Goal: Task Accomplishment & Management: Complete application form

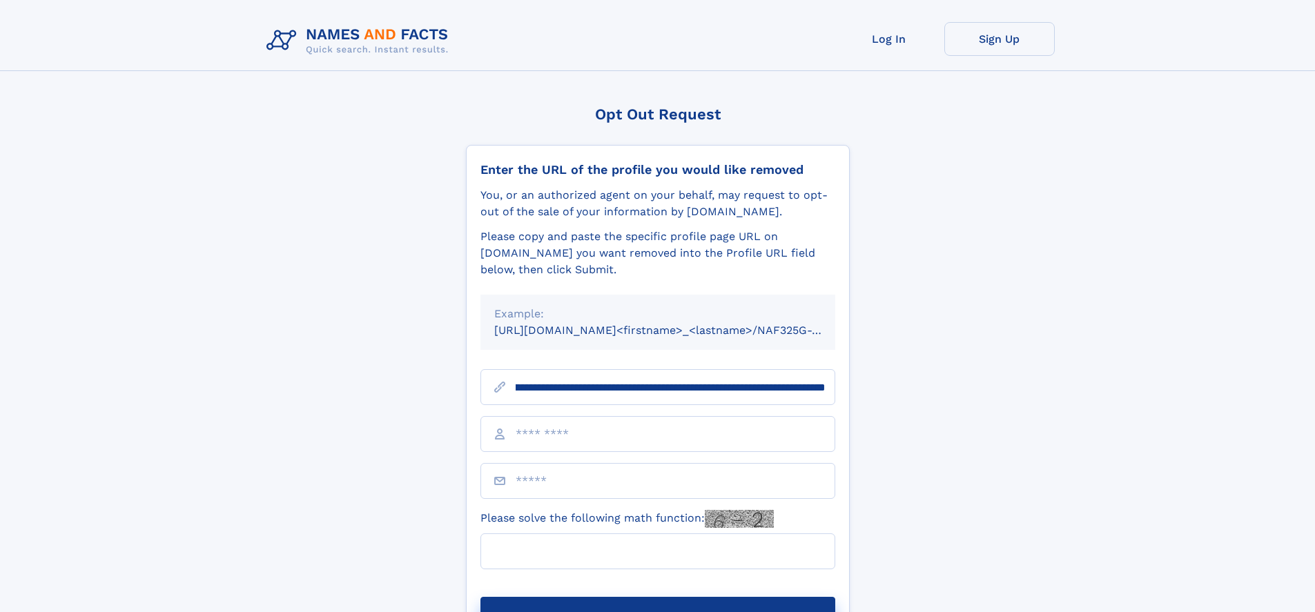
scroll to position [0, 159]
type input "**********"
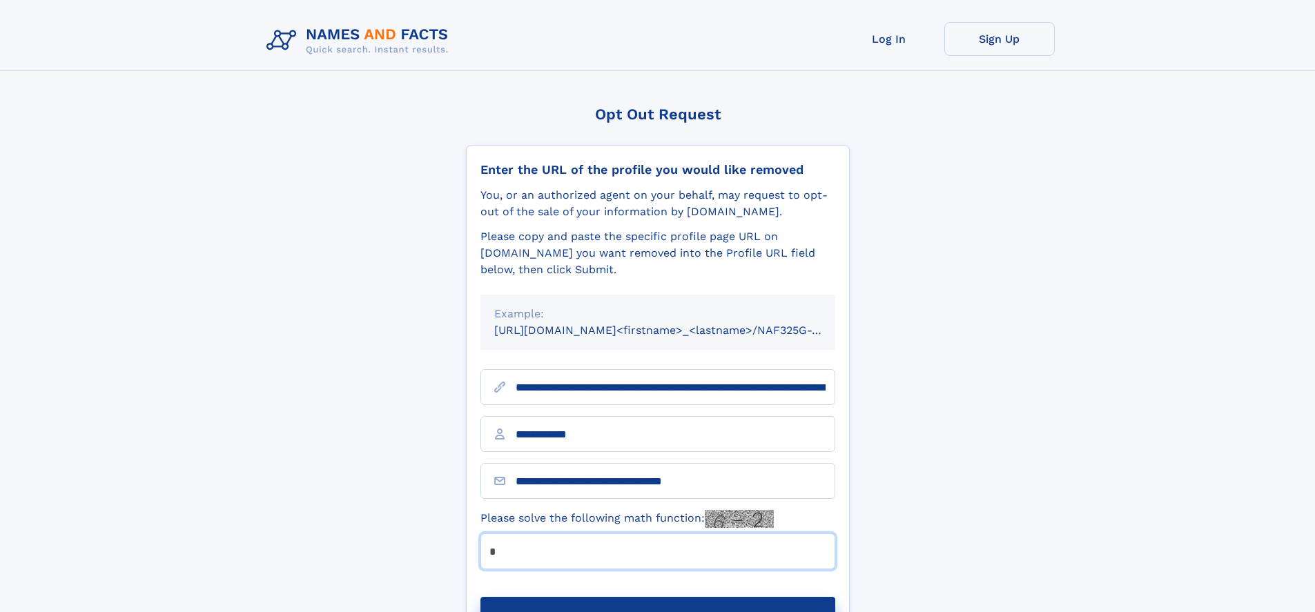
type input "*"
click at [657, 597] on button "Submit Opt Out Request" at bounding box center [657, 619] width 355 height 44
